Goal: Transaction & Acquisition: Purchase product/service

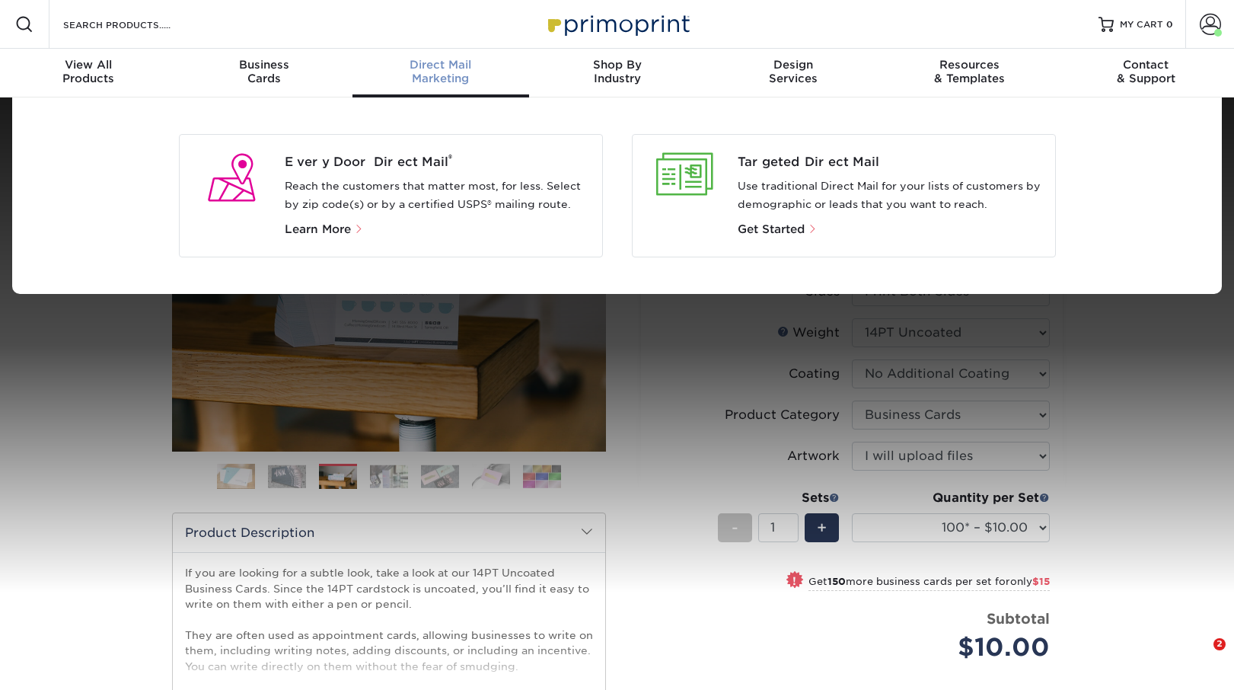
select select "2.00x3.50"
select select "3b5148f1-0588-4f88-a218-97bcfdce65c1"
select select "upload"
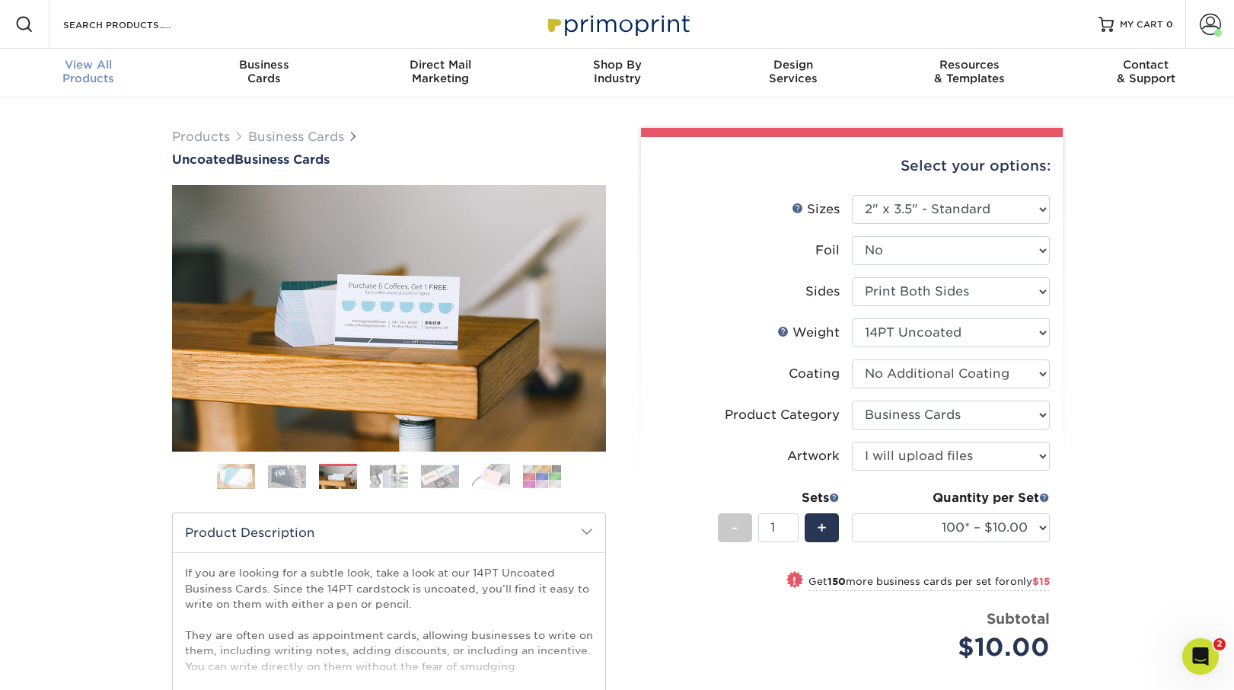
click at [78, 72] on div "View All Products" at bounding box center [88, 71] width 177 height 27
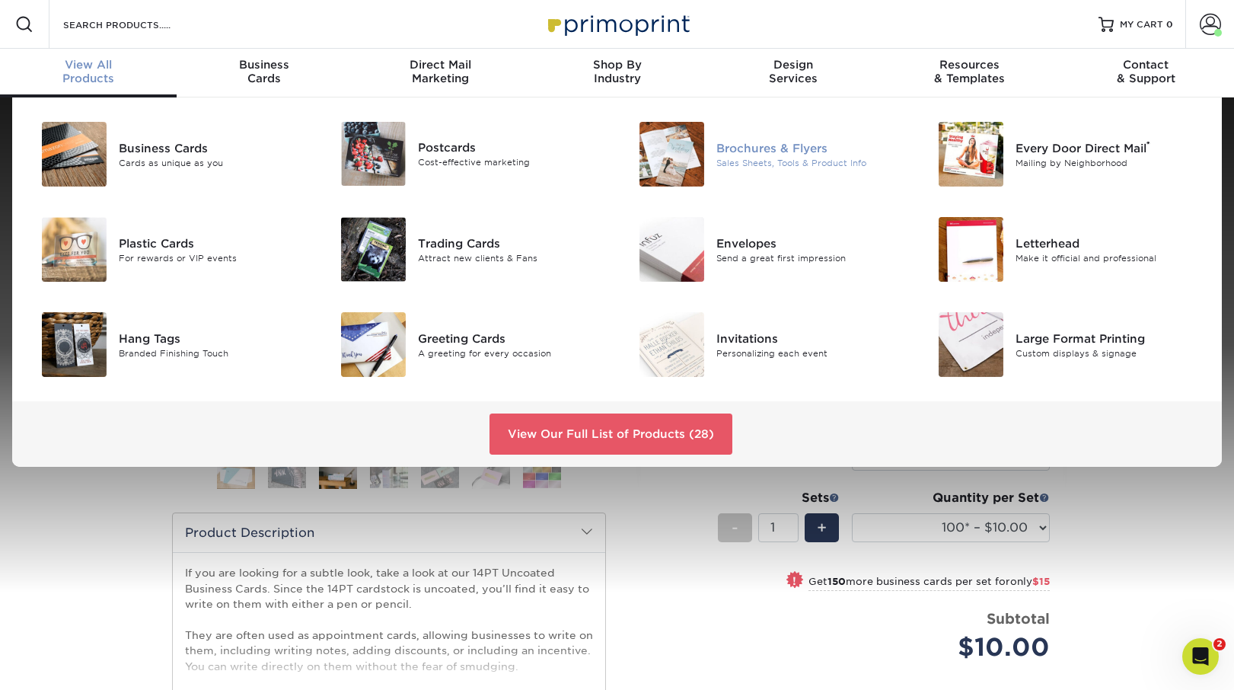
click at [689, 153] on img at bounding box center [671, 154] width 65 height 65
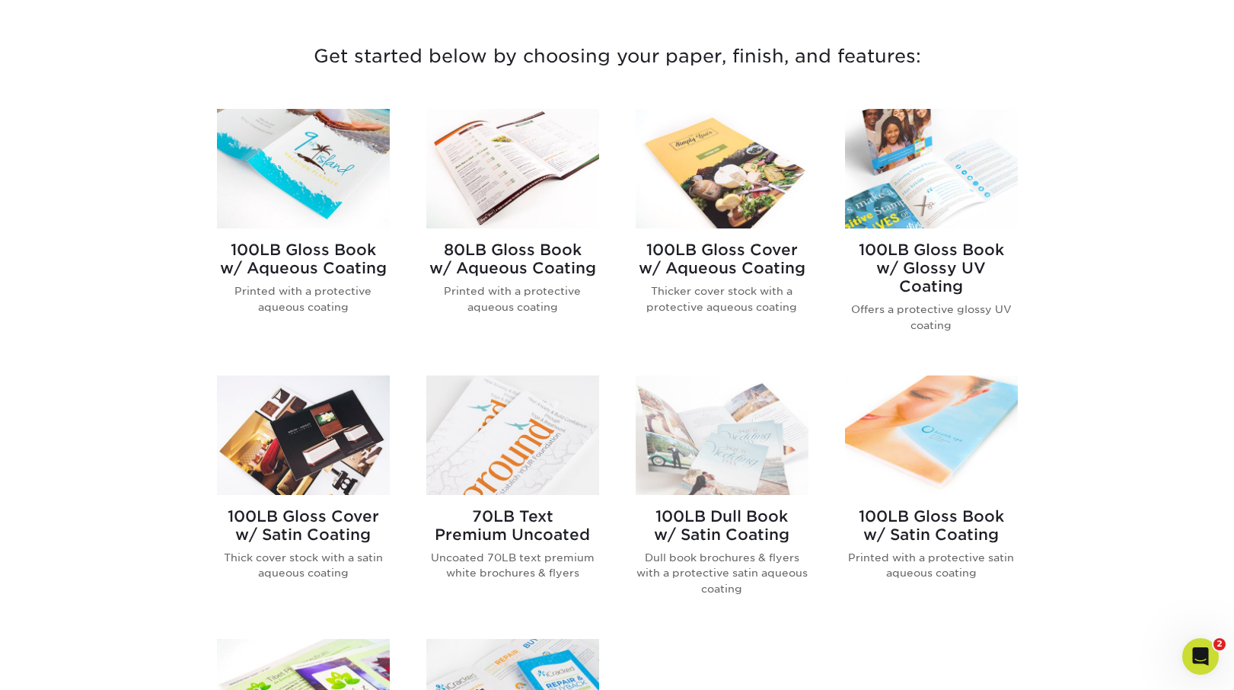
scroll to position [564, 0]
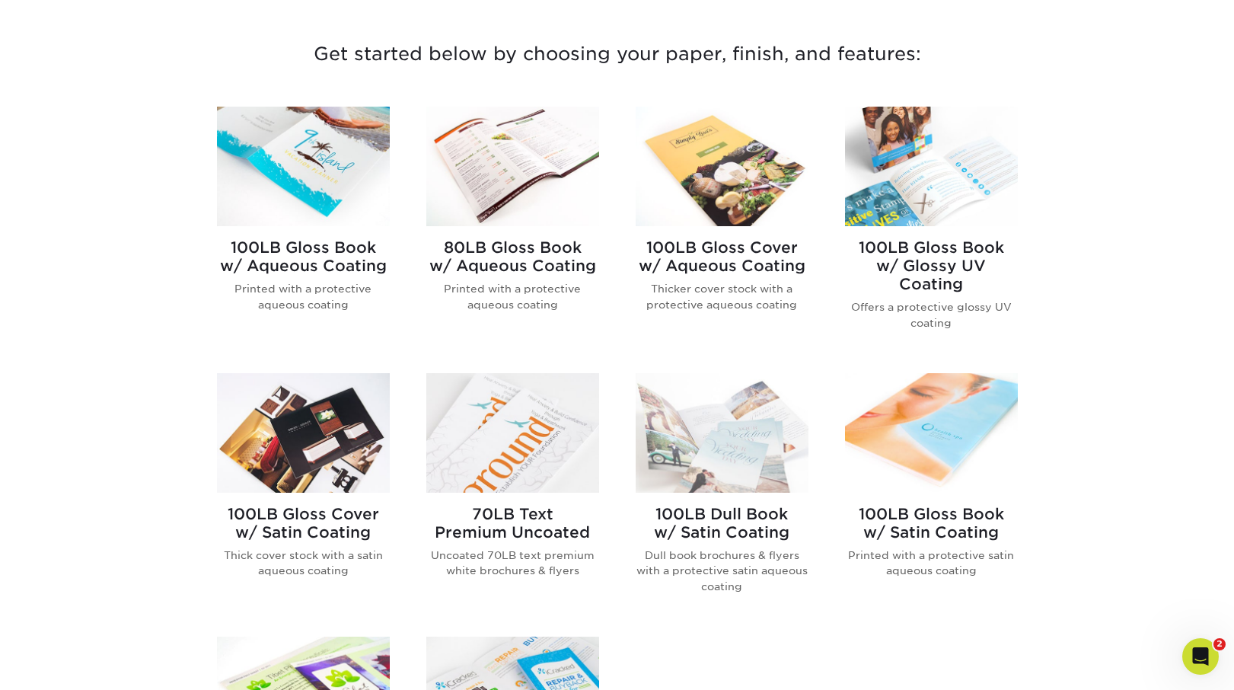
click at [518, 426] on img at bounding box center [512, 432] width 173 height 119
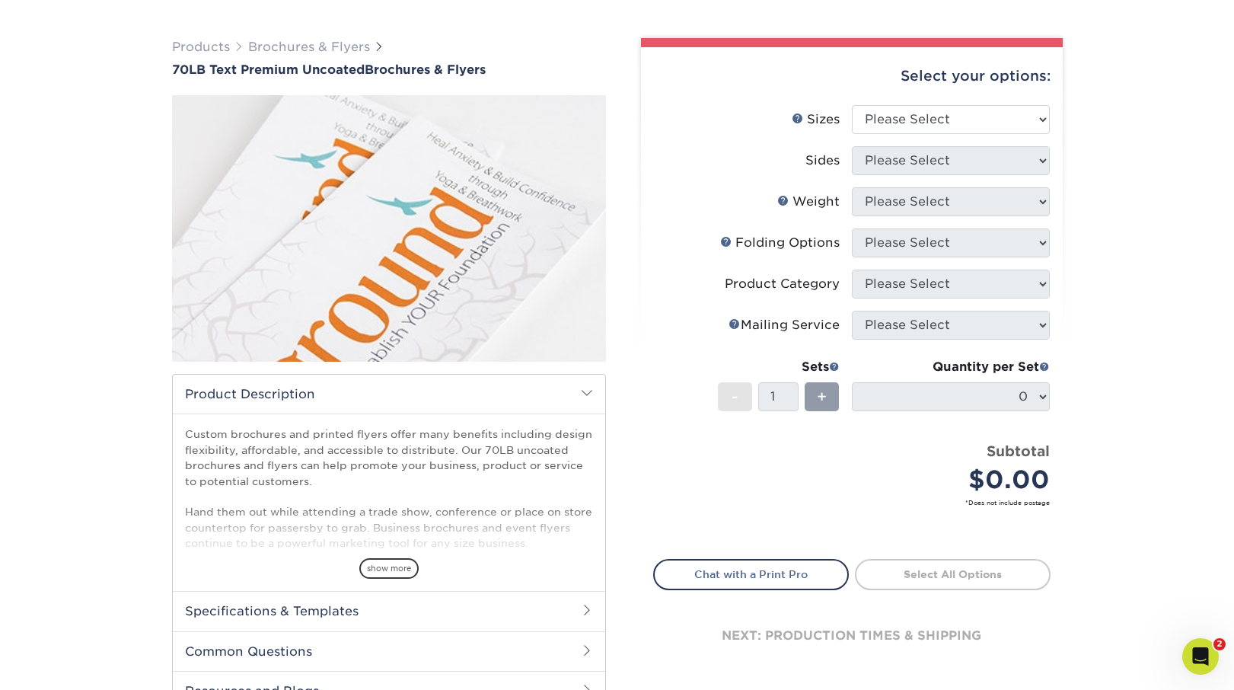
scroll to position [91, 0]
click at [385, 560] on span "show more" at bounding box center [388, 567] width 59 height 21
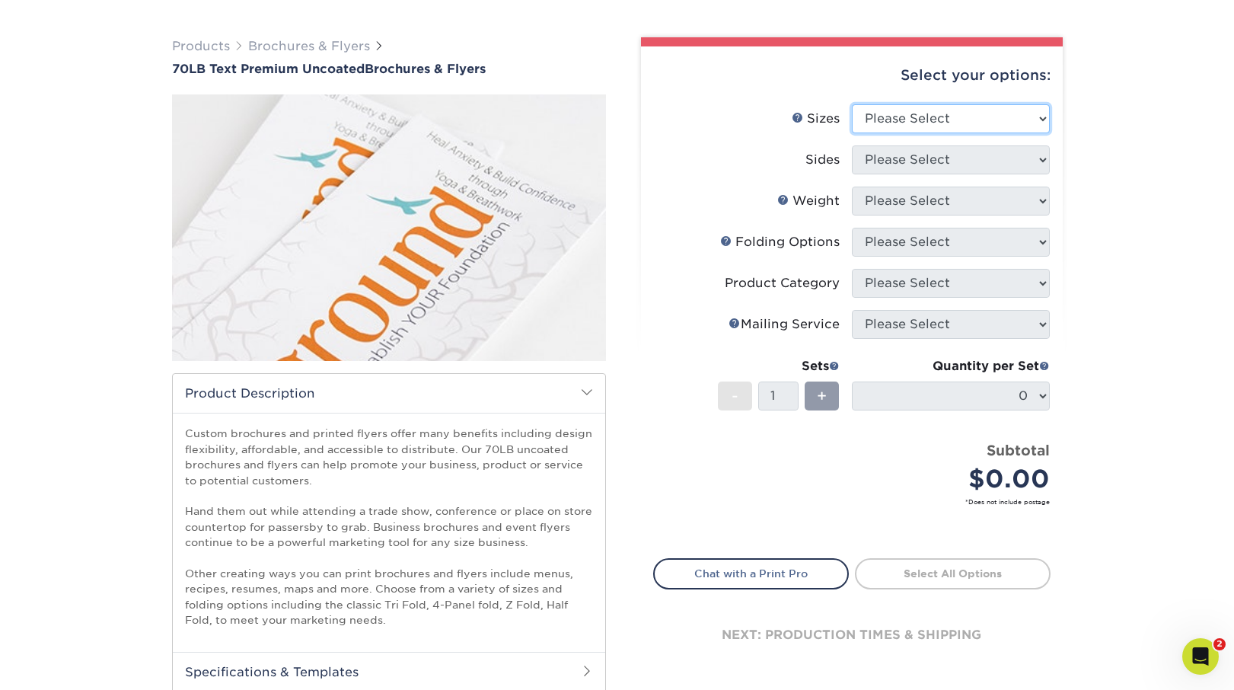
click at [878, 115] on select "Please Select 3.67" x 8.5" 4" x 6" 4" x 8.5" 4" x 9" 4.25" x 5.5" 4.25" x 11" 5…" at bounding box center [951, 118] width 198 height 29
click at [852, 104] on select "Please Select 3.67" x 8.5" 4" x 6" 4" x 8.5" 4" x 9" 4.25" x 5.5" 4.25" x 11" 5…" at bounding box center [951, 118] width 198 height 29
click at [969, 117] on select "Please Select 3.67" x 8.5" 4" x 6" 4" x 8.5" 4" x 9" 4.25" x 5.5" 4.25" x 11" 5…" at bounding box center [951, 118] width 198 height 29
click at [889, 113] on select "Please Select 3.67" x 8.5" 4" x 6" 4" x 8.5" 4" x 9" 4.25" x 5.5" 4.25" x 11" 5…" at bounding box center [951, 118] width 198 height 29
select select "8.50x11.00"
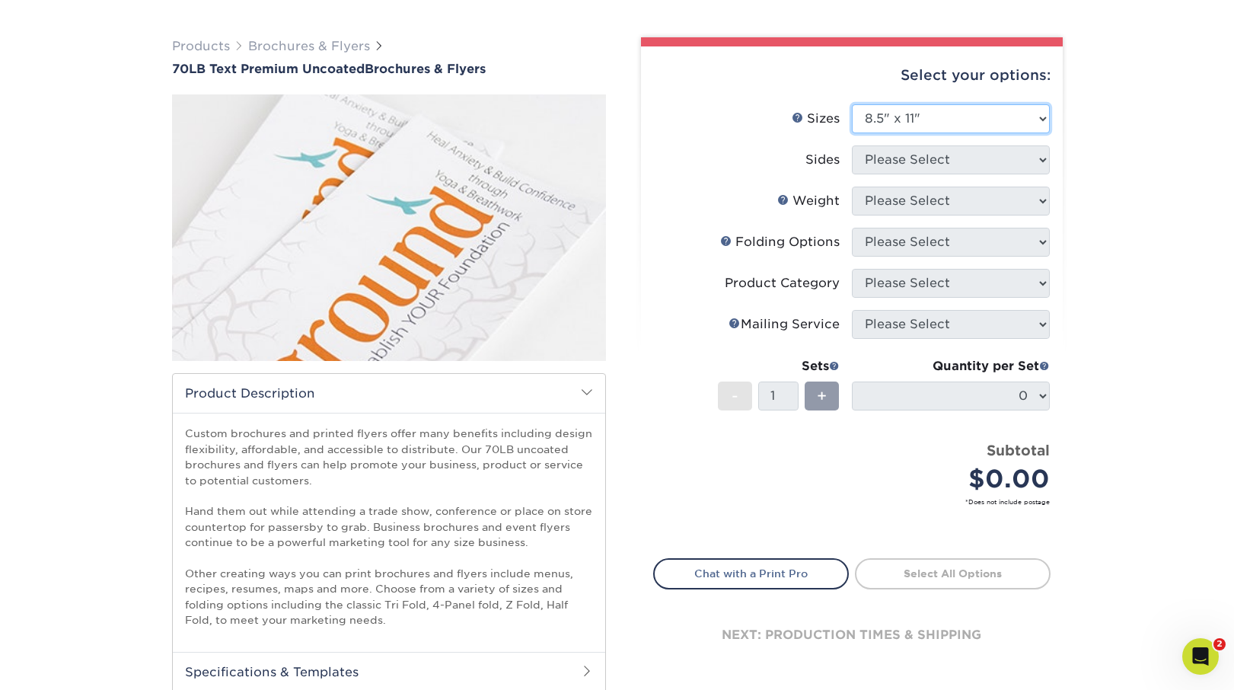
click at [852, 104] on select "Please Select 3.67" x 8.5" 4" x 6" 4" x 8.5" 4" x 9" 4.25" x 5.5" 4.25" x 11" 5…" at bounding box center [951, 118] width 198 height 29
click at [897, 158] on select "Please Select Print Both Sides Print Front Only" at bounding box center [951, 159] width 198 height 29
select select "13abbda7-1d64-4f25-8bb2-c179b224825d"
click at [852, 145] on select "Please Select Print Both Sides Print Front Only" at bounding box center [951, 159] width 198 height 29
